Goal: Contribute content

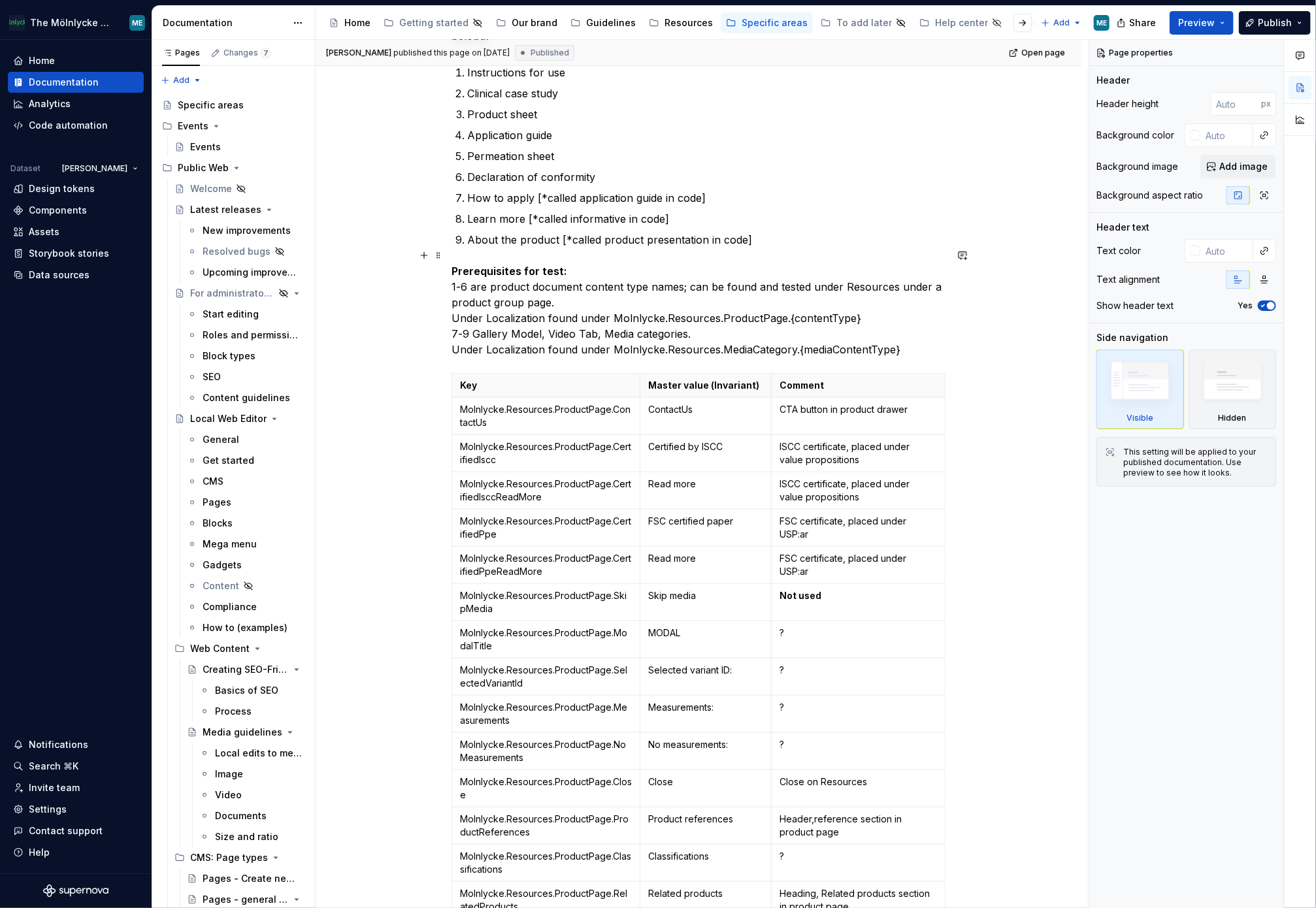
scroll to position [5716, 0]
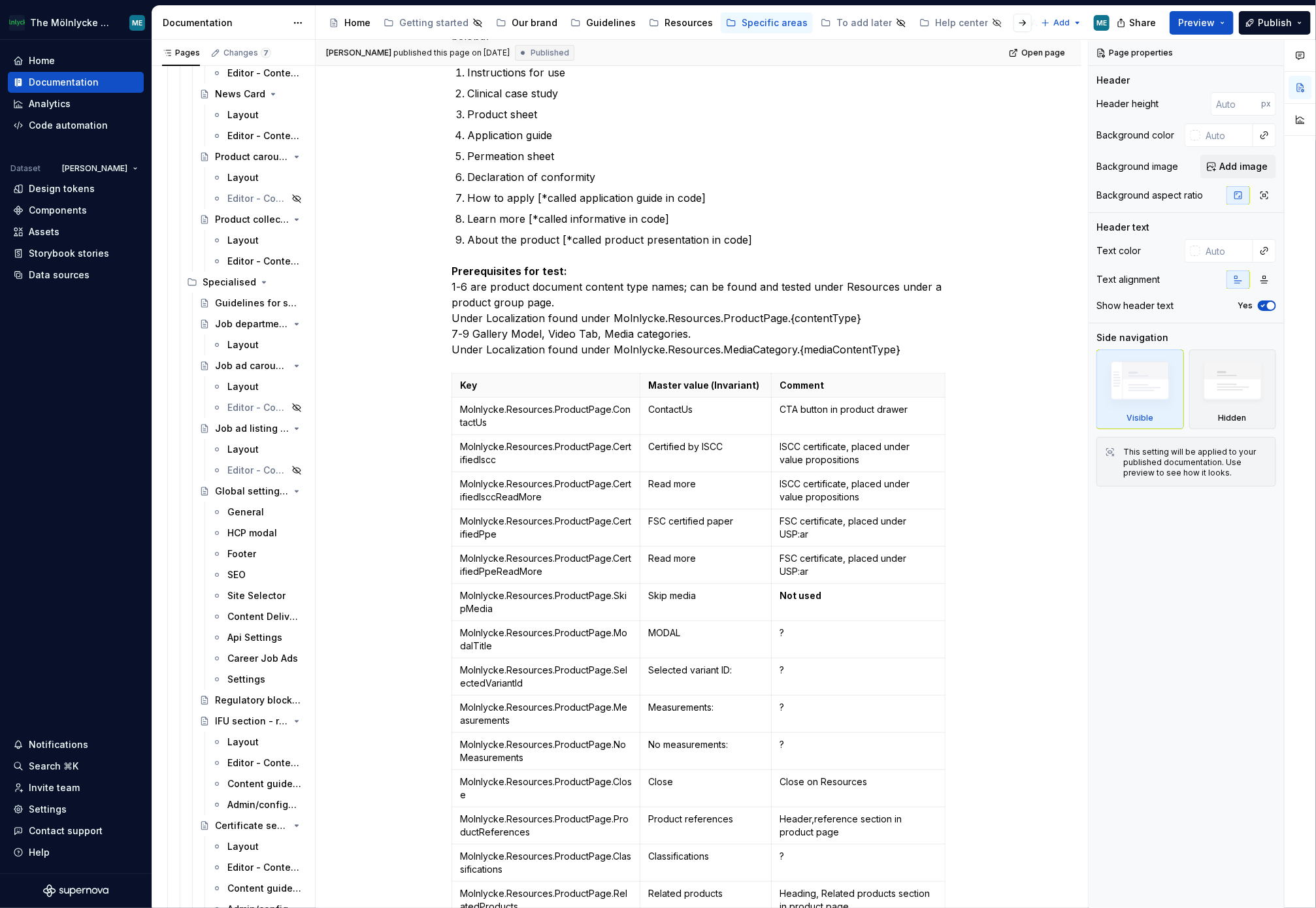
drag, startPoint x: 247, startPoint y: 635, endPoint x: 1053, endPoint y: 636, distance: 806.0
click at [248, 635] on div "Api Settings" at bounding box center [254, 636] width 55 height 13
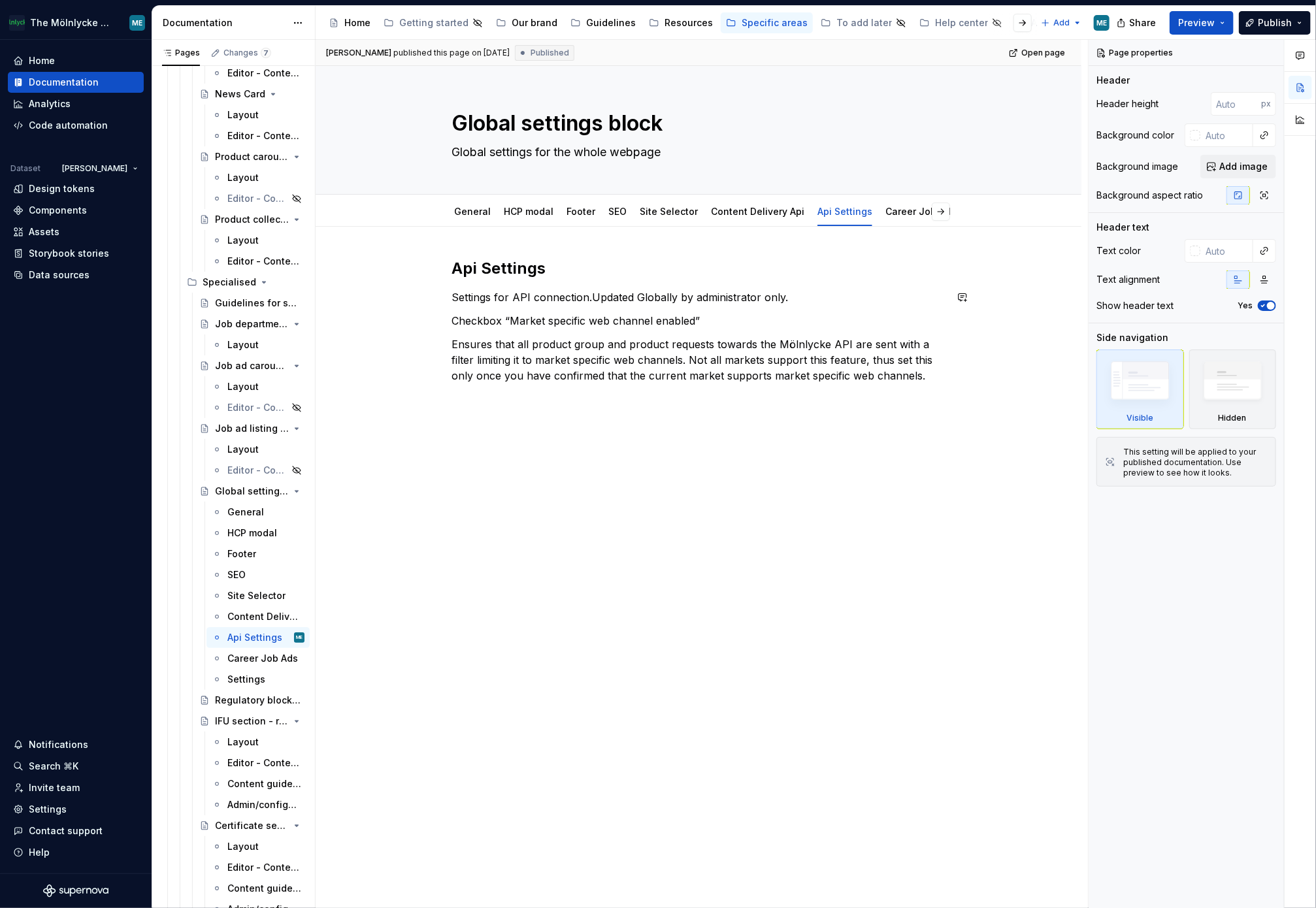
click at [742, 310] on div "Api Settings Settings for API connection.Updated Globally by administrator only…" at bounding box center [698, 320] width 494 height 125
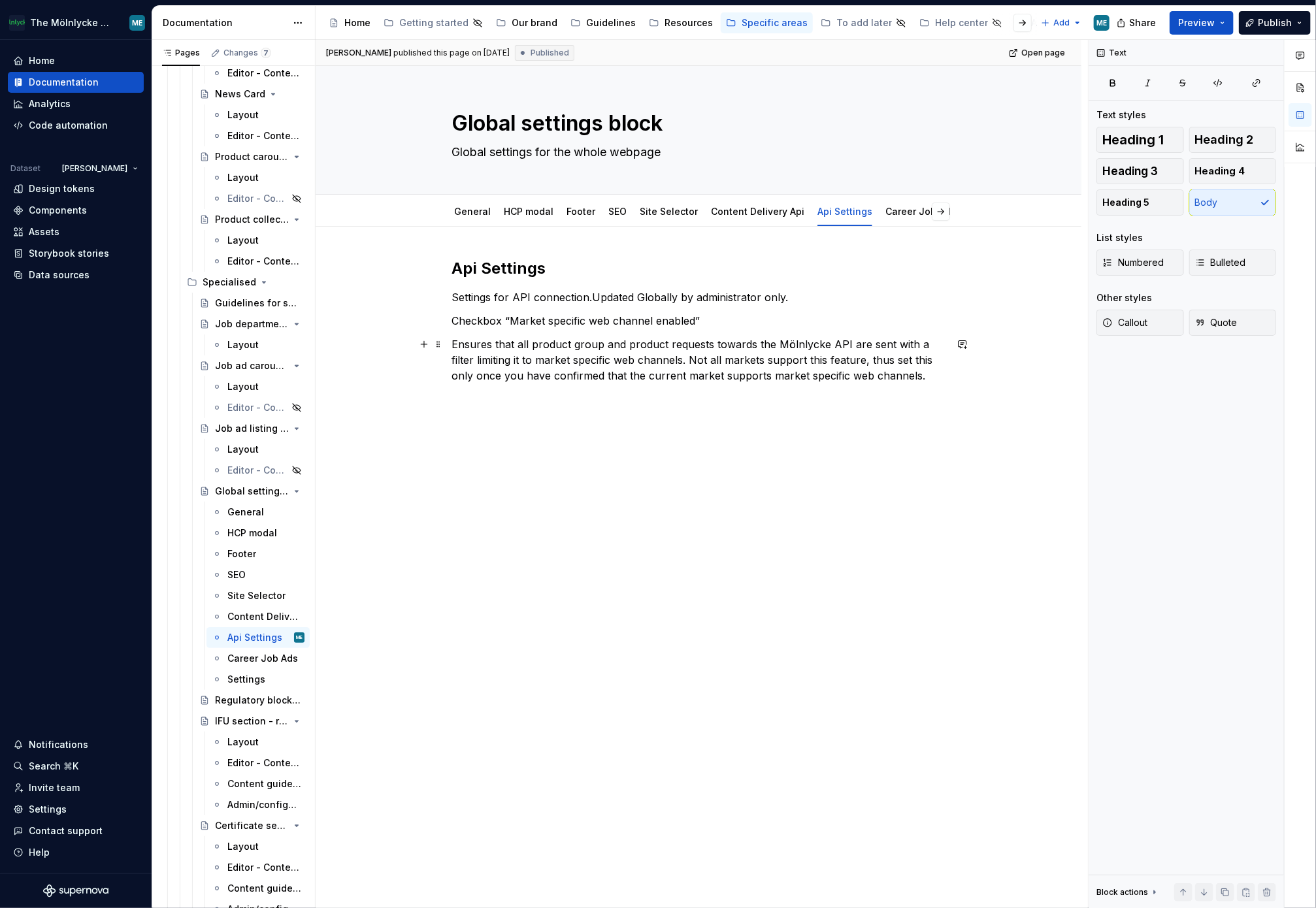
click at [931, 376] on p "Ensures that all product group and product requests towards the Mölnlycke API a…" at bounding box center [698, 360] width 494 height 47
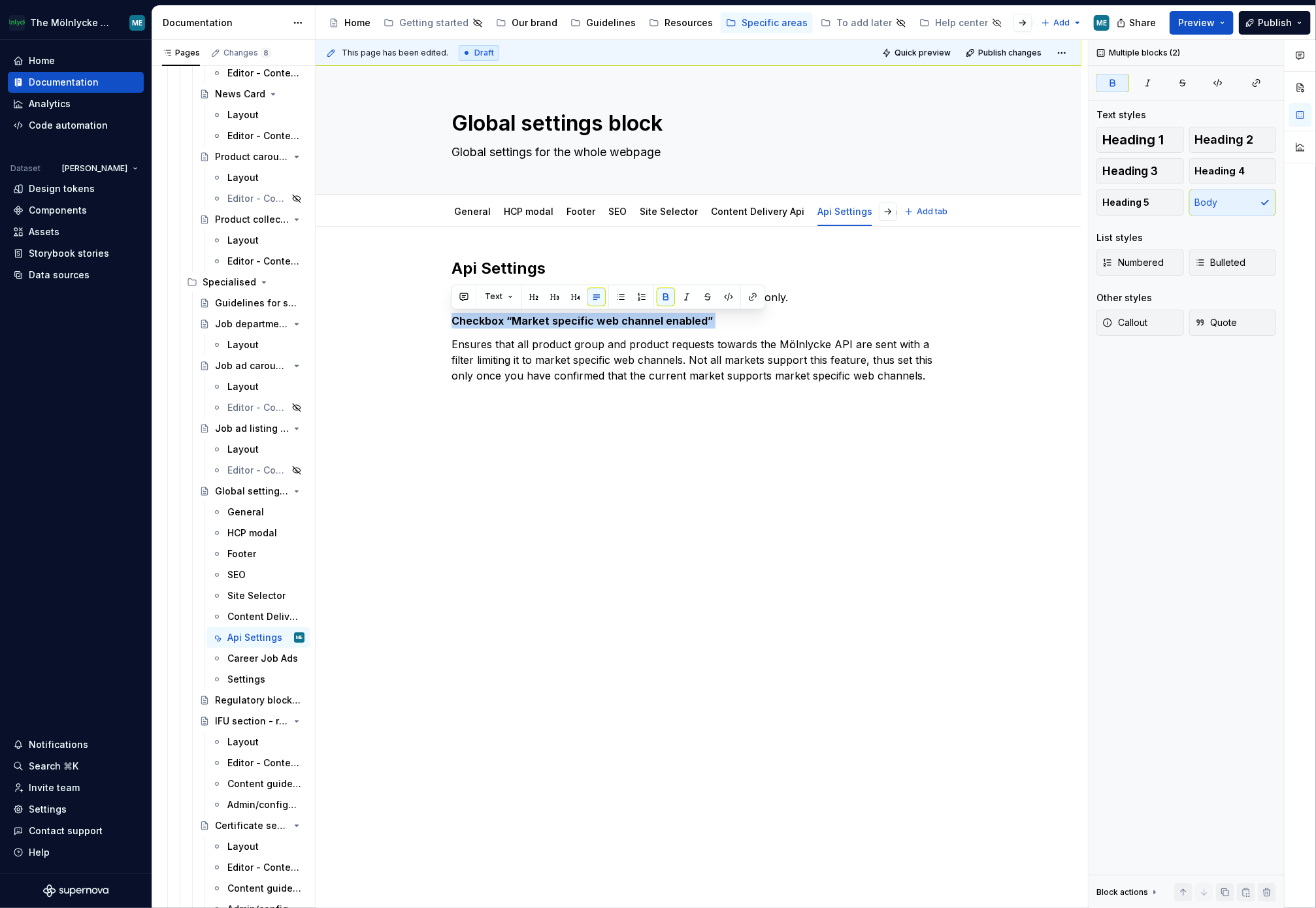
type textarea "*"
click at [930, 373] on p "Ensures that all product group and product requests towards the Mölnlycke API a…" at bounding box center [698, 360] width 494 height 47
click at [525, 399] on p "Checkbox “" at bounding box center [698, 399] width 494 height 16
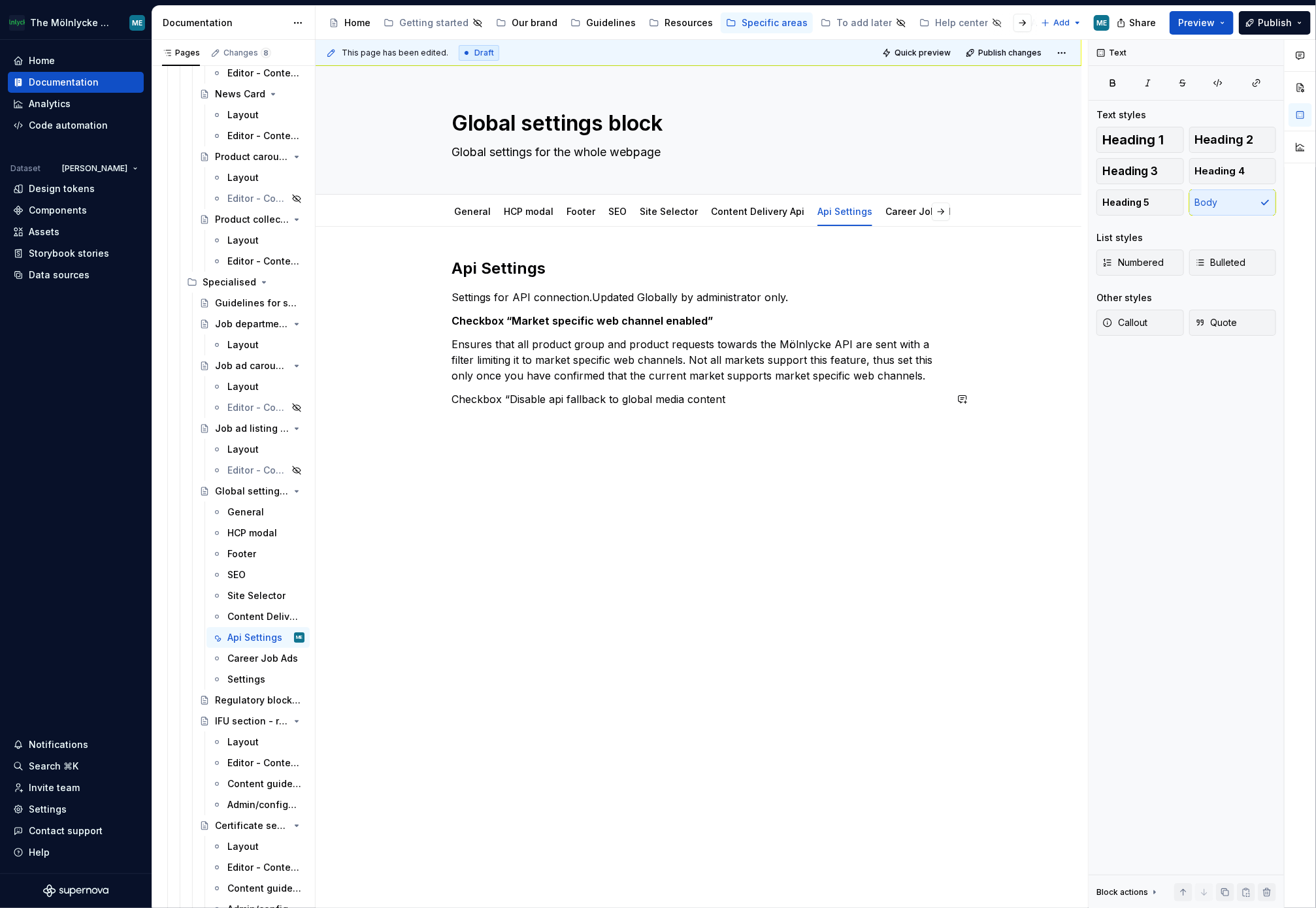
click at [733, 389] on div "Api Settings Settings for API connection.Updated Globally by administrator only…" at bounding box center [698, 332] width 494 height 148
click at [572, 421] on p at bounding box center [698, 422] width 494 height 16
click at [456, 425] on p at bounding box center [698, 422] width 494 height 16
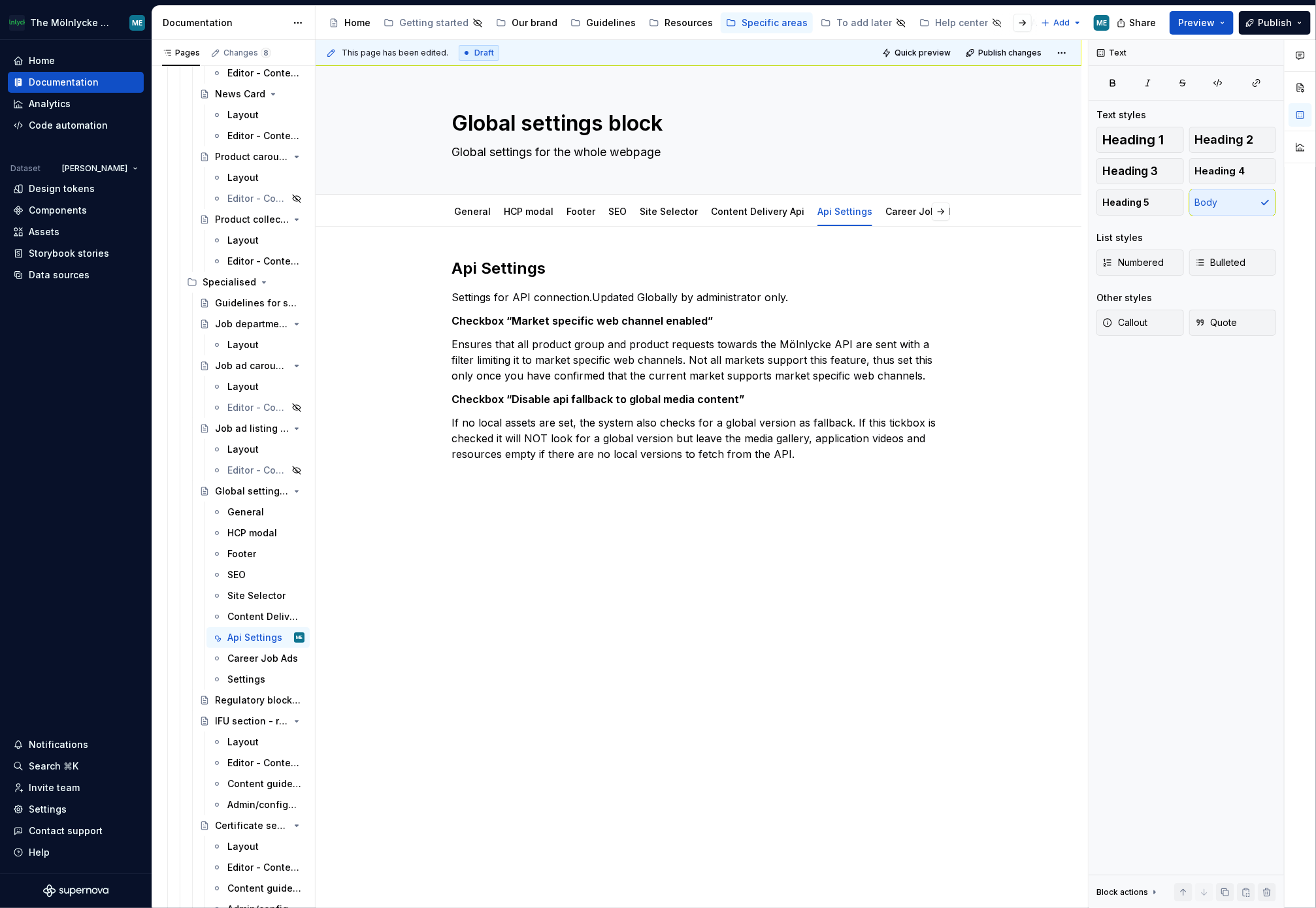
click at [642, 634] on div "Api Settings Settings for API connection.Updated Globally by administrator only…" at bounding box center [698, 512] width 766 height 570
click at [1268, 22] on span "Publish" at bounding box center [1274, 22] width 34 height 13
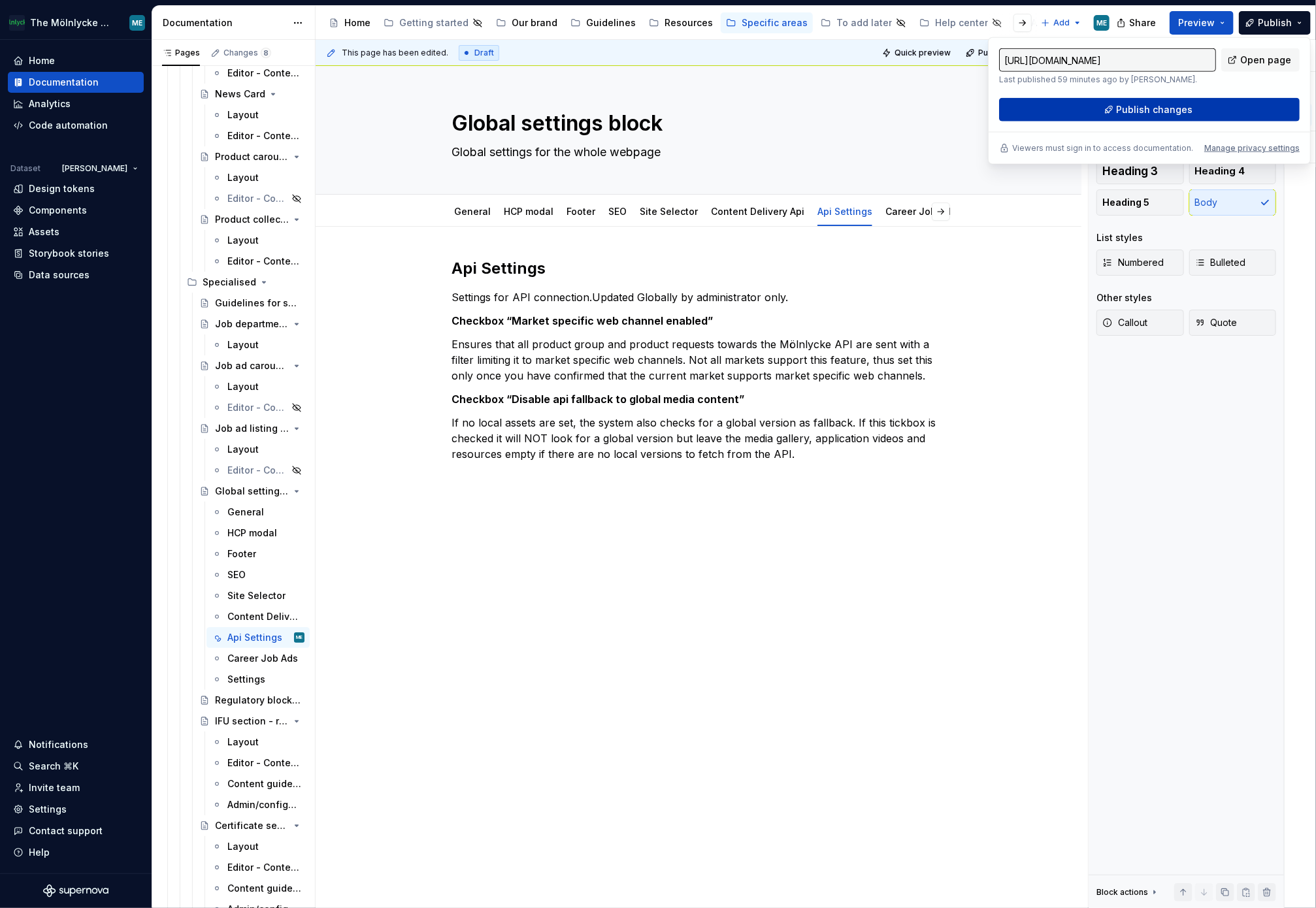
click at [1170, 115] on button "Publish changes" at bounding box center [1149, 110] width 301 height 23
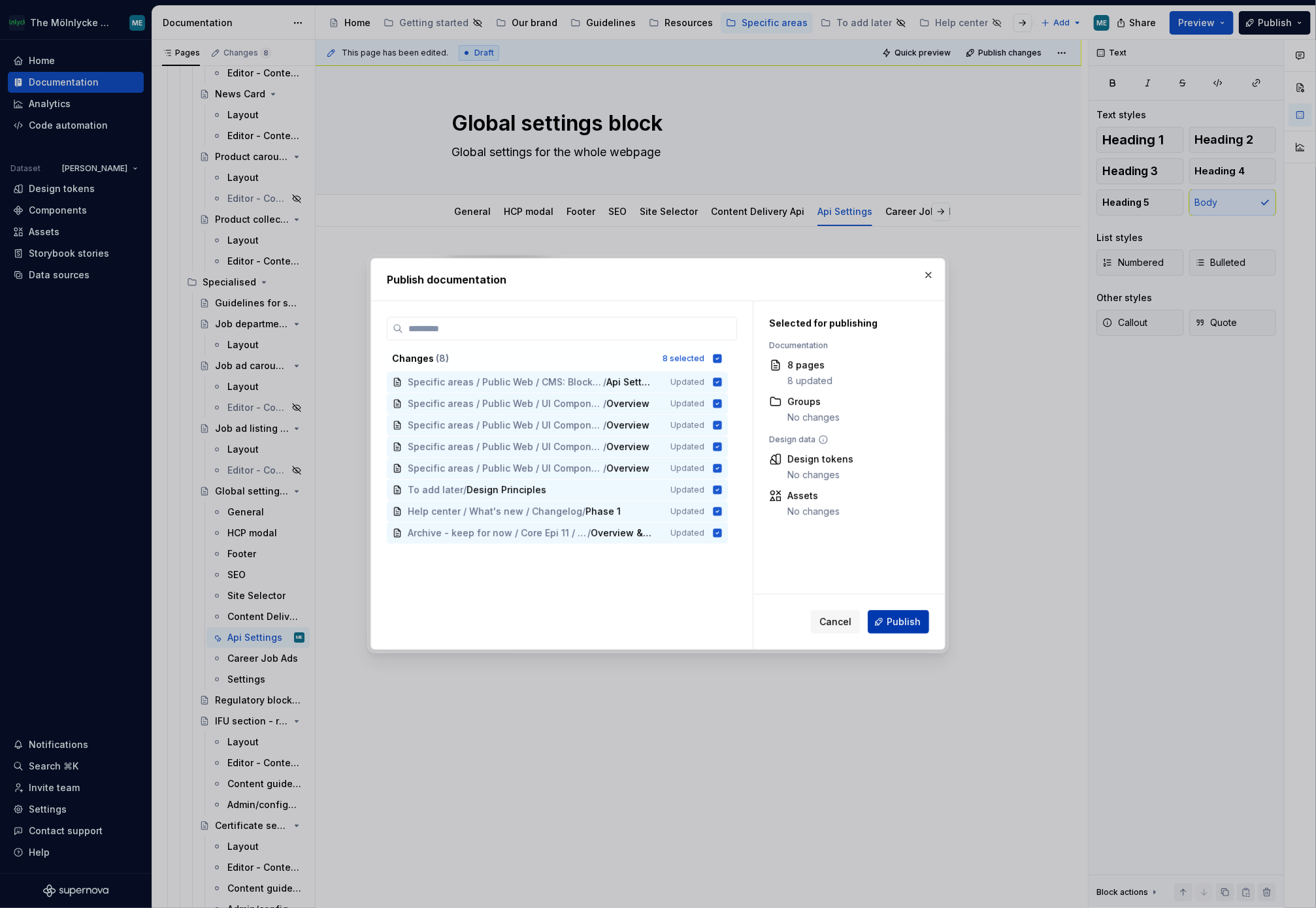
click at [911, 625] on span "Publish" at bounding box center [903, 621] width 34 height 13
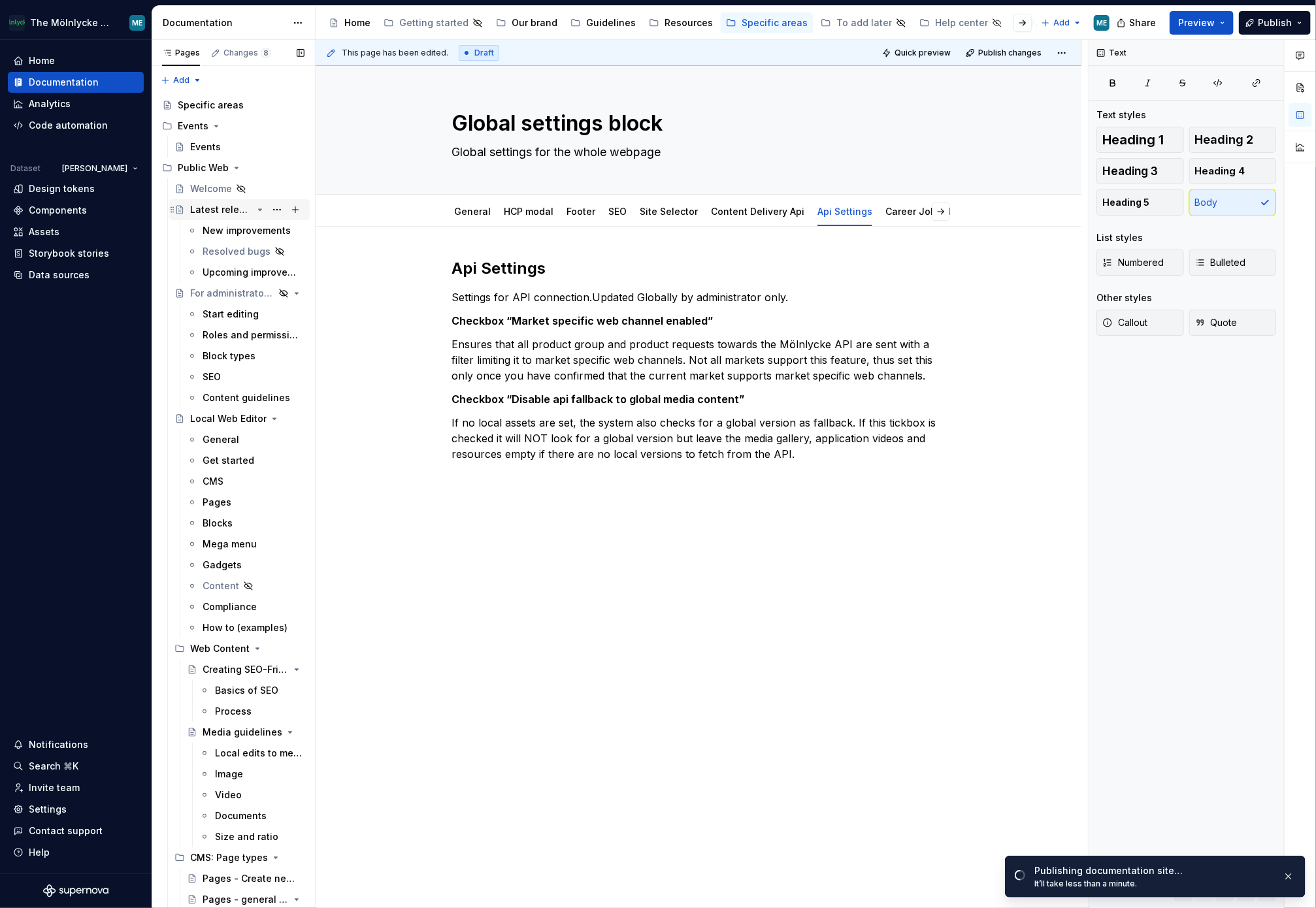
click at [211, 209] on div "Latest releases" at bounding box center [221, 209] width 62 height 13
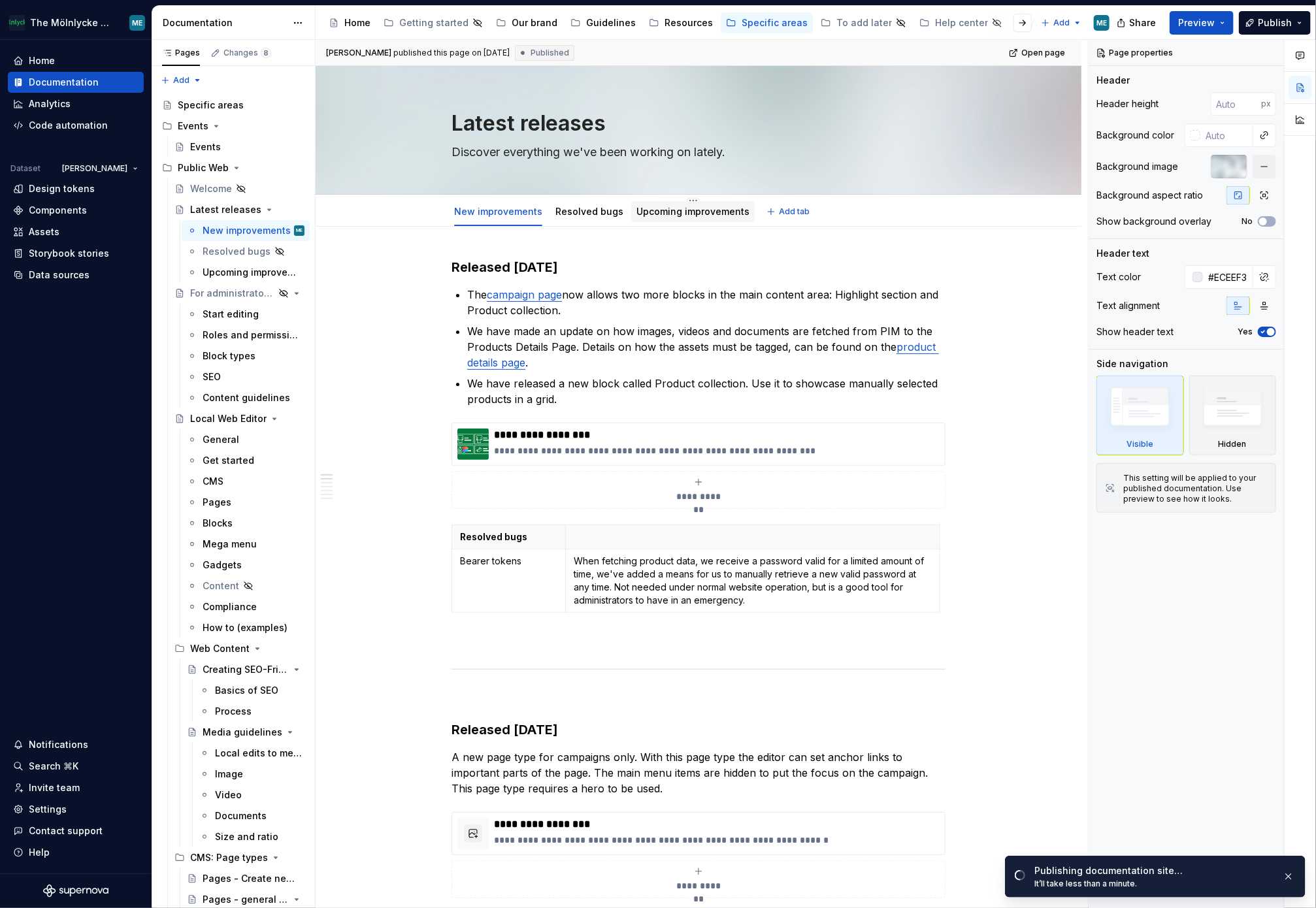
click at [642, 212] on link "Upcoming improvements" at bounding box center [693, 211] width 113 height 11
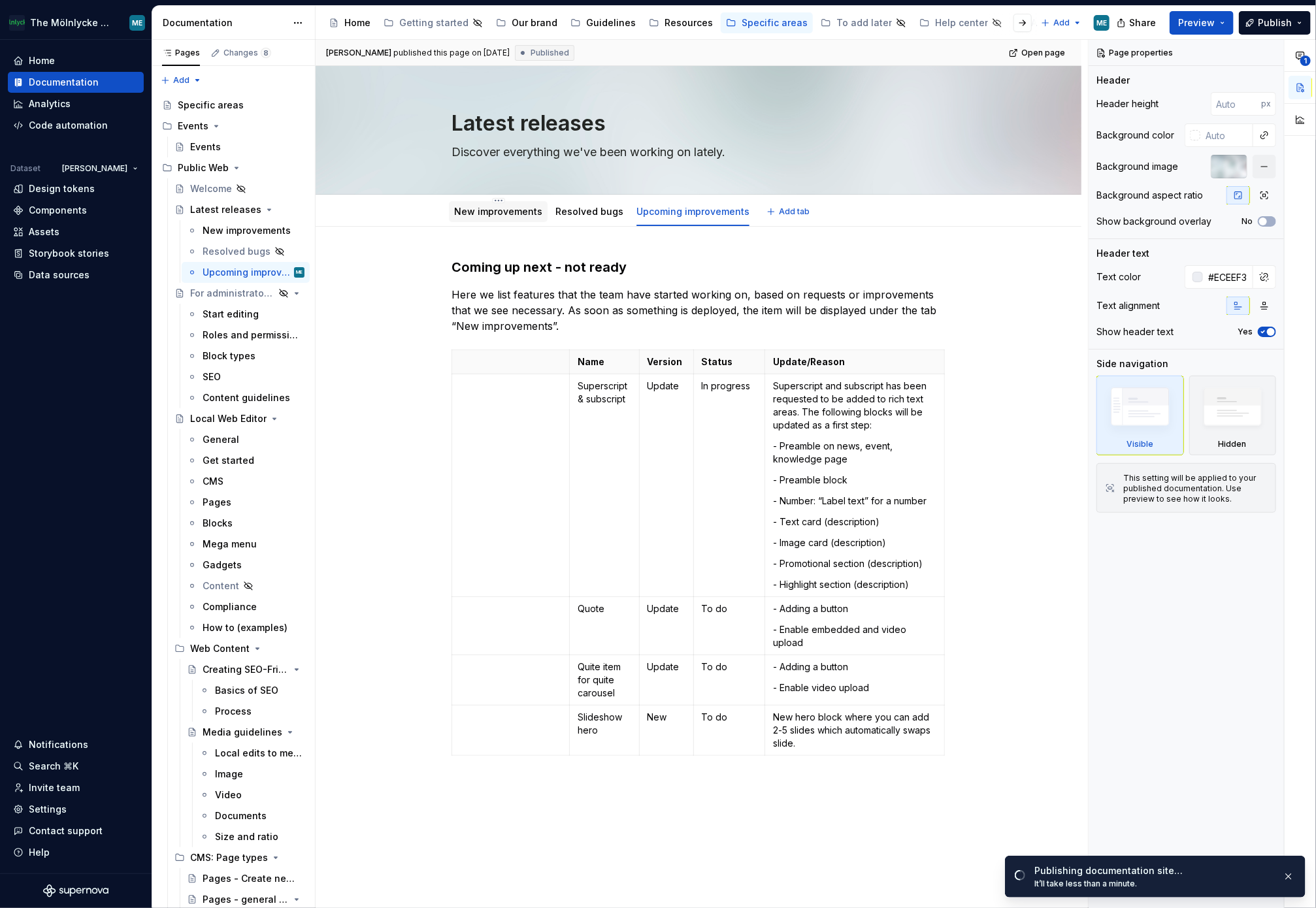
click at [516, 214] on link "New improvements" at bounding box center [498, 211] width 88 height 11
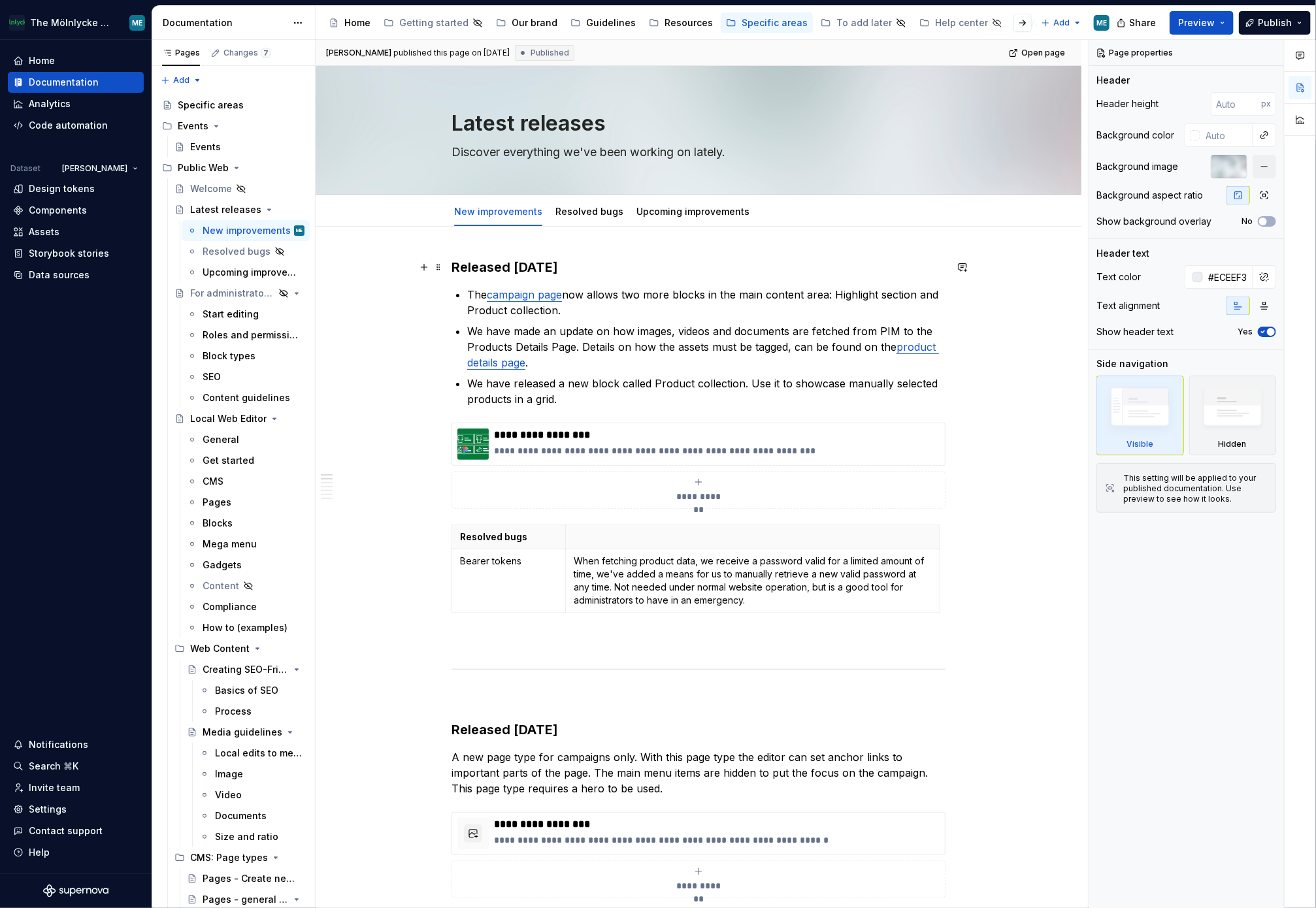
click at [456, 268] on h3 "Released [DATE]" at bounding box center [698, 267] width 494 height 18
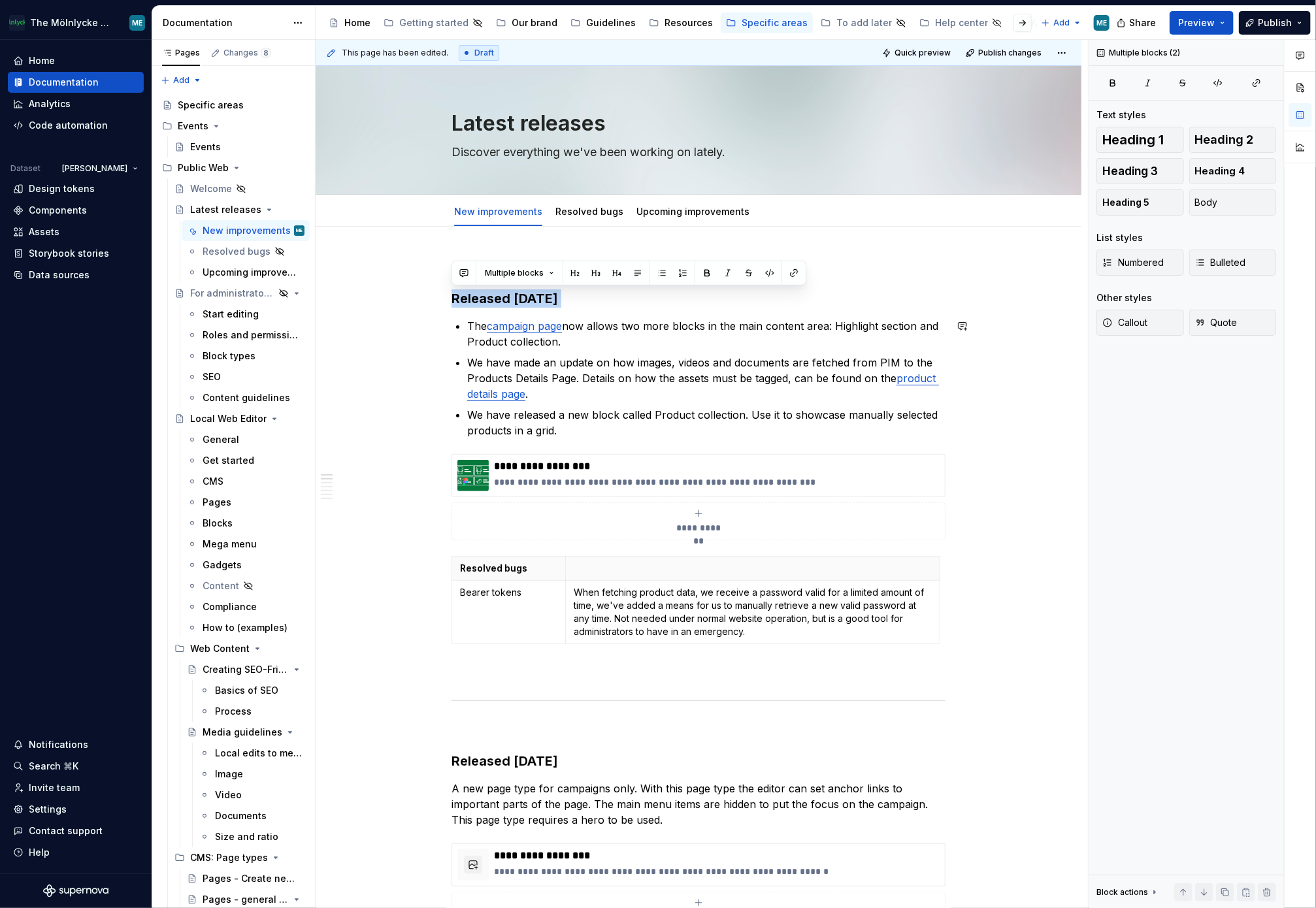
copy h3 "Released [DATE]"
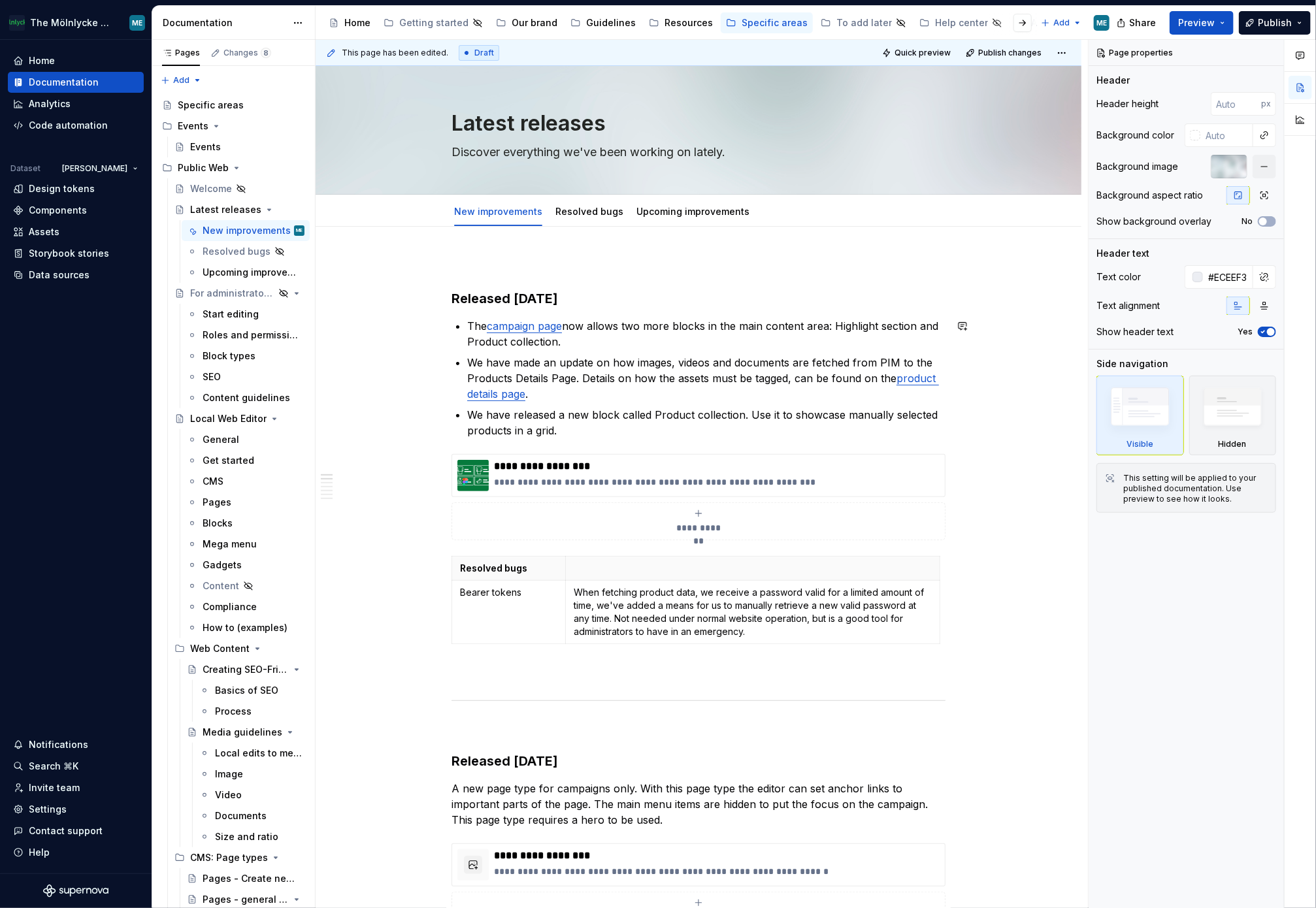
paste textarea "Released [DATE]"
type textarea "*"
type textarea "Released [DATE]"
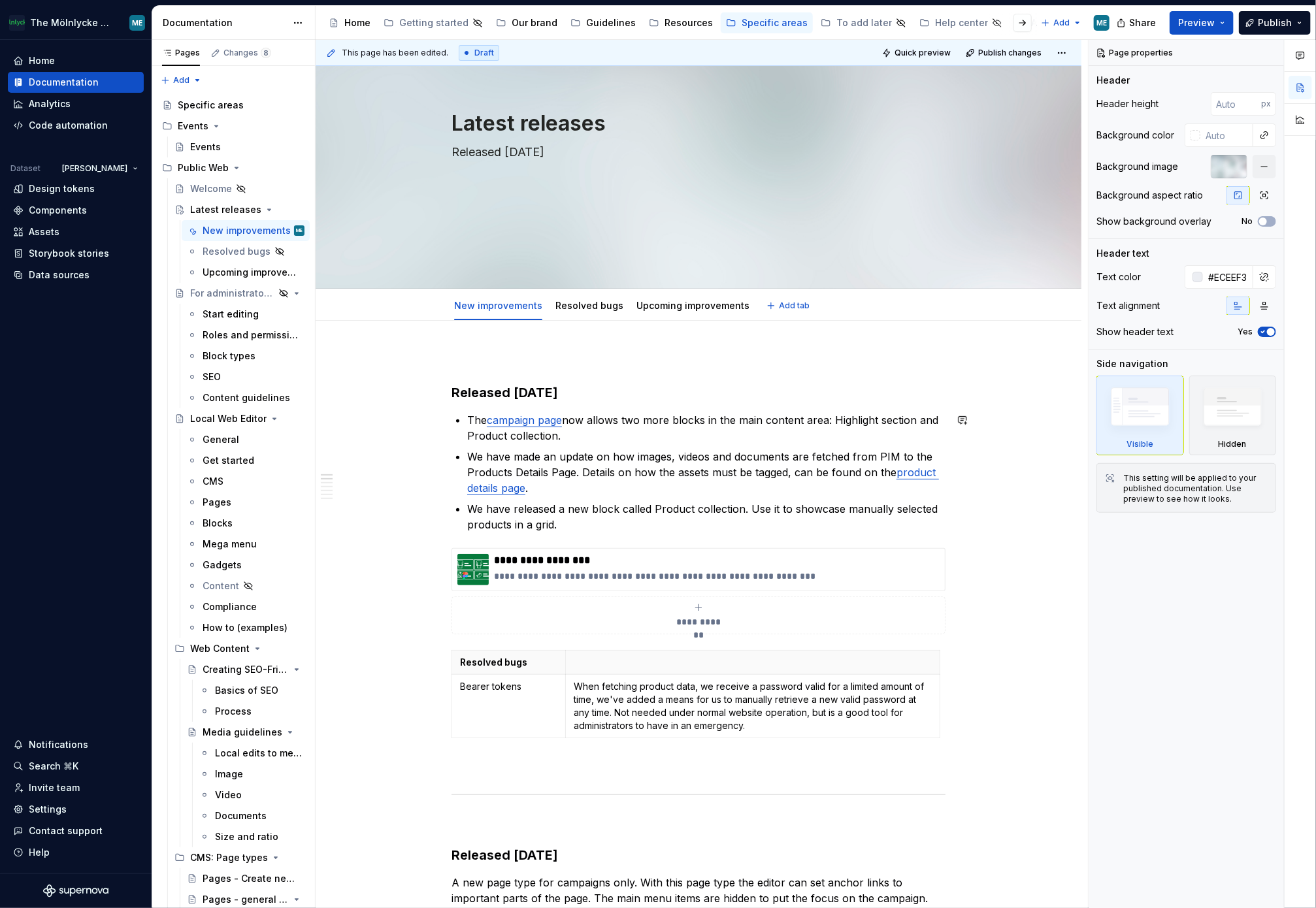
type textarea "*"
type textarea "Discover everything we've been working on lately."
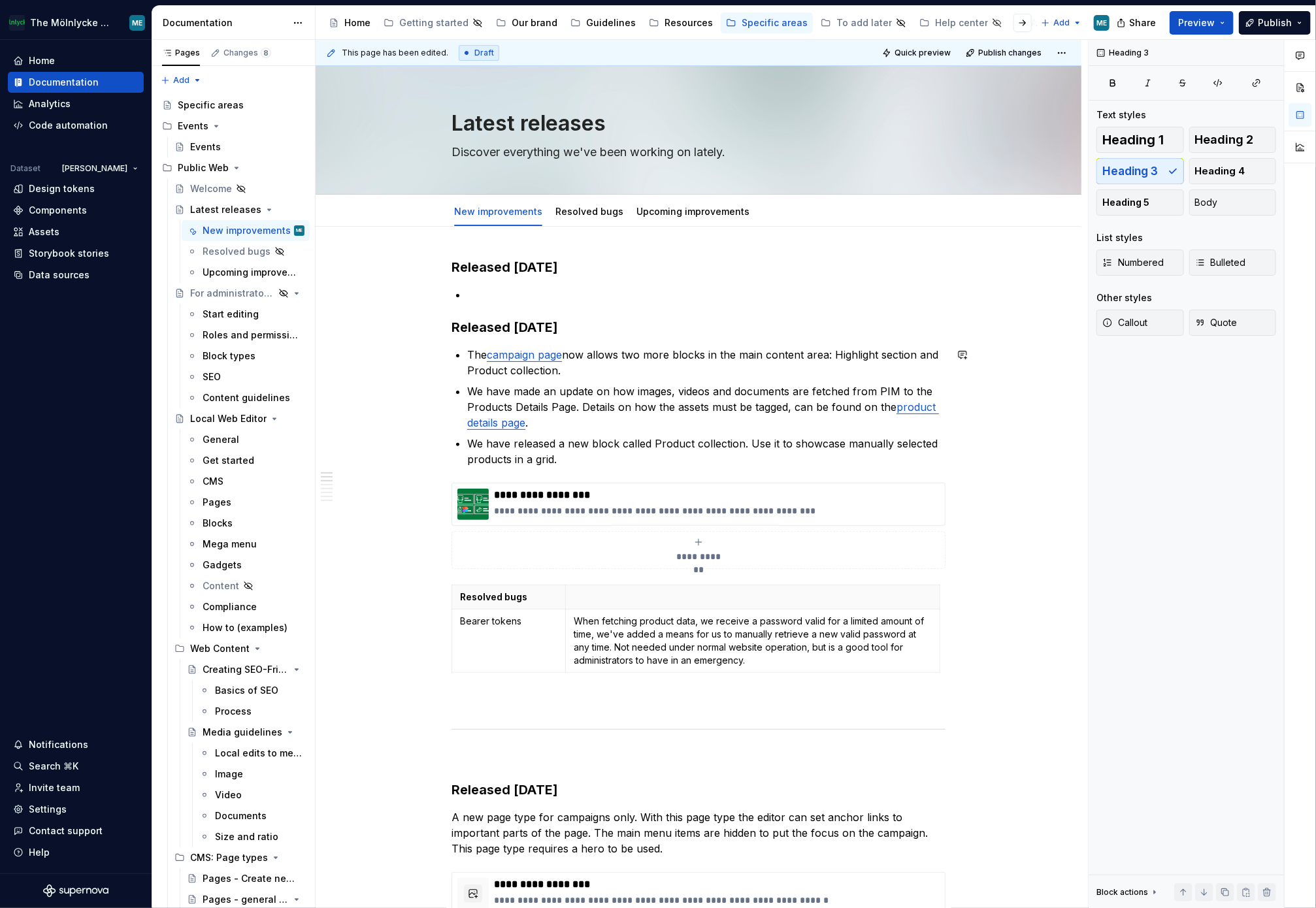
type textarea "*"
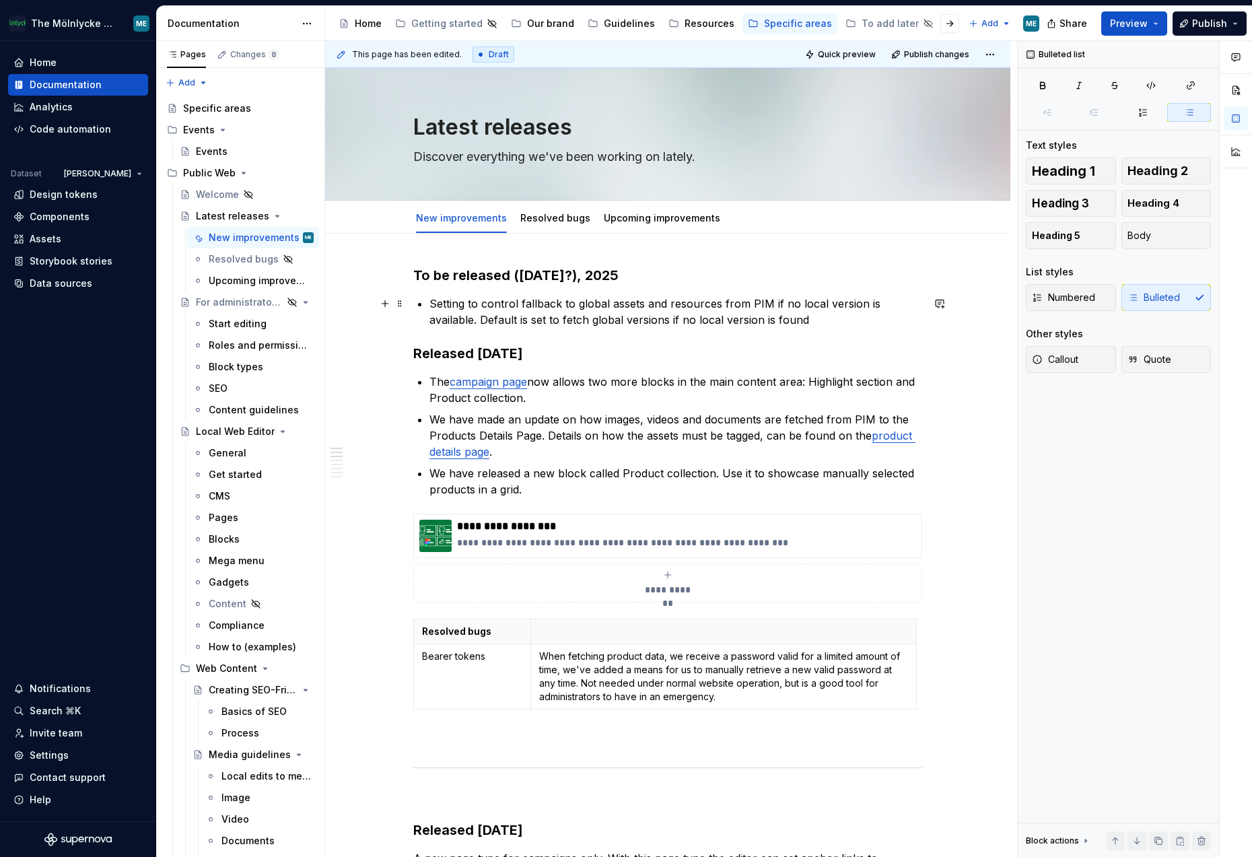
click at [806, 318] on p "Setting to control fallback to global assets and resources from PIM if no local…" at bounding box center [675, 311] width 493 height 32
click at [822, 321] on p "Setting to control fallback to global assets and resources from PIM if no local…" at bounding box center [675, 311] width 493 height 32
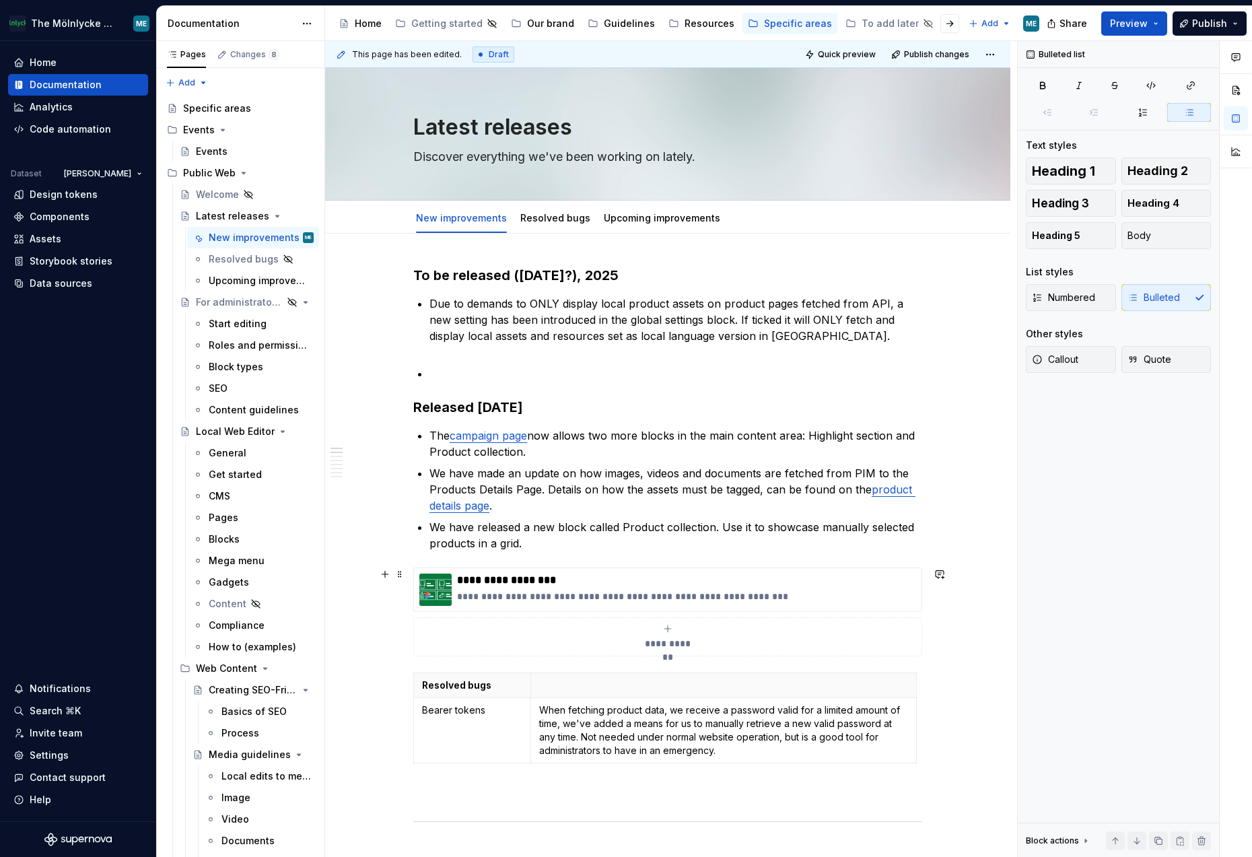
click at [851, 331] on p "Due to demands to ONLY display local product assets on product pages fetched fr…" at bounding box center [675, 327] width 493 height 65
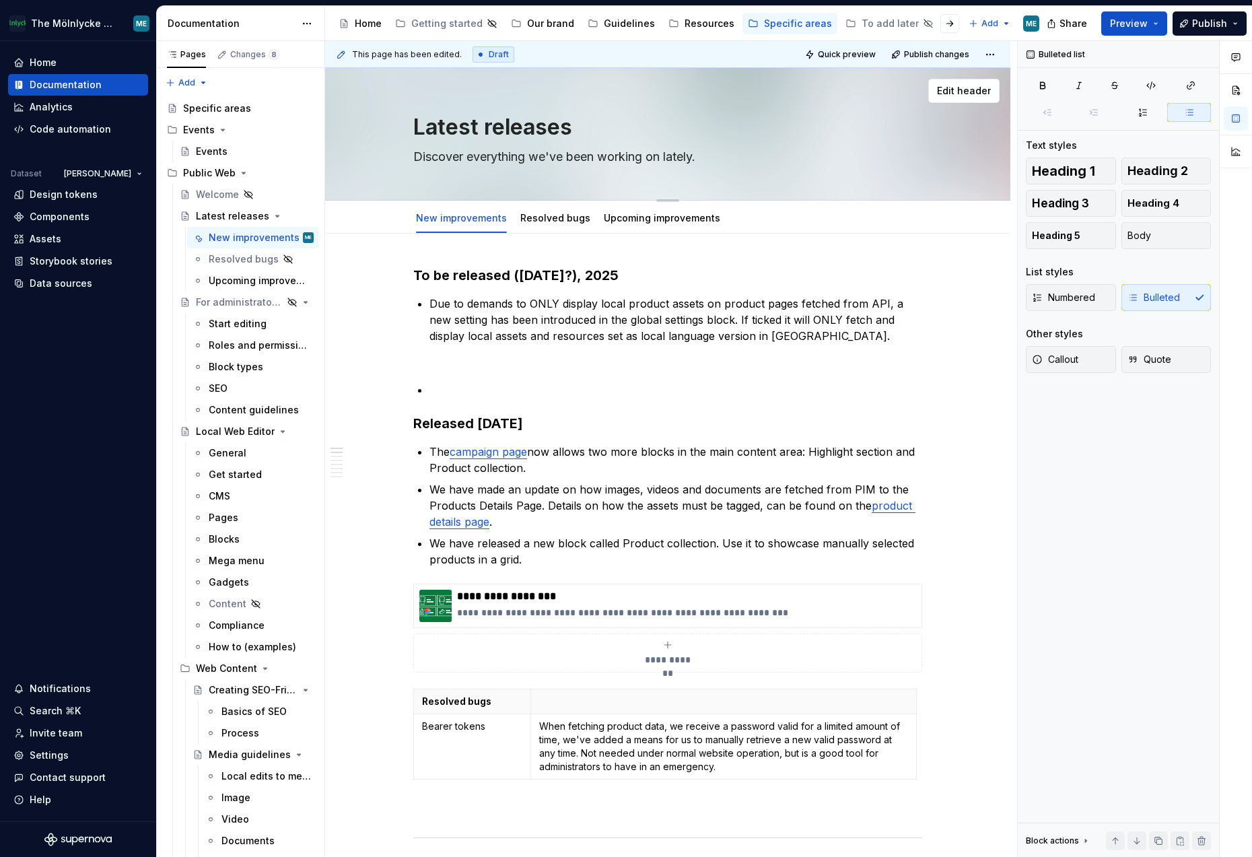
type textarea "*"
